Goal: Information Seeking & Learning: Learn about a topic

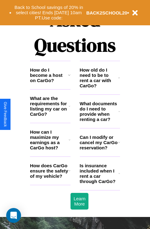
scroll to position [749, 0]
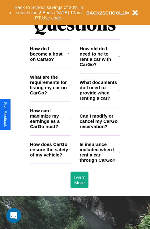
click at [50, 62] on h3 "How do I become a host on CarGo?" at bounding box center [49, 54] width 38 height 16
click at [100, 129] on h3 "Can I modify or cancel my CarGo reservation?" at bounding box center [99, 121] width 38 height 16
click at [100, 100] on h3 "What documents do I need to provide when renting a car?" at bounding box center [99, 90] width 39 height 21
click at [119, 59] on icon at bounding box center [119, 56] width 2 height 5
